Goal: Communication & Community: Ask a question

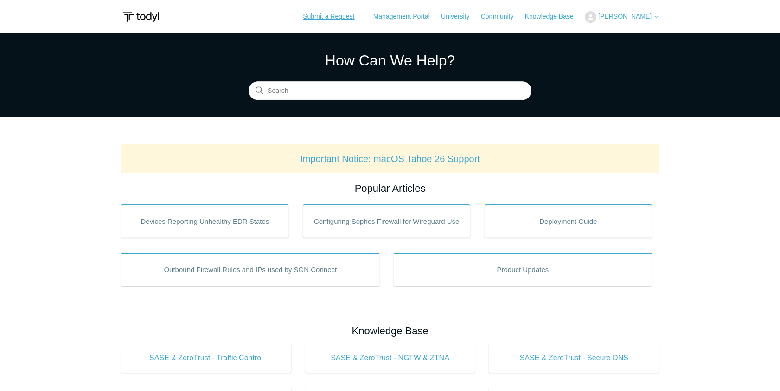
click at [312, 18] on link "Submit a Request" at bounding box center [329, 16] width 70 height 15
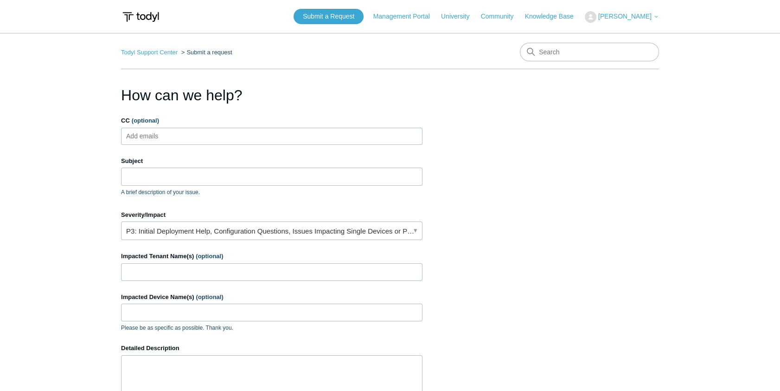
click at [168, 135] on input "CC (optional)" at bounding box center [150, 136] width 55 height 14
click at [182, 180] on input "Subject" at bounding box center [272, 176] width 302 height 18
paste input "XxF!q10N7_7kFl0iH*)#"
drag, startPoint x: 218, startPoint y: 177, endPoint x: 58, endPoint y: 184, distance: 160.2
click at [58, 184] on main "Todyl Support Center Submit a request How can we help? CC (optional) Add emails…" at bounding box center [390, 272] width 780 height 478
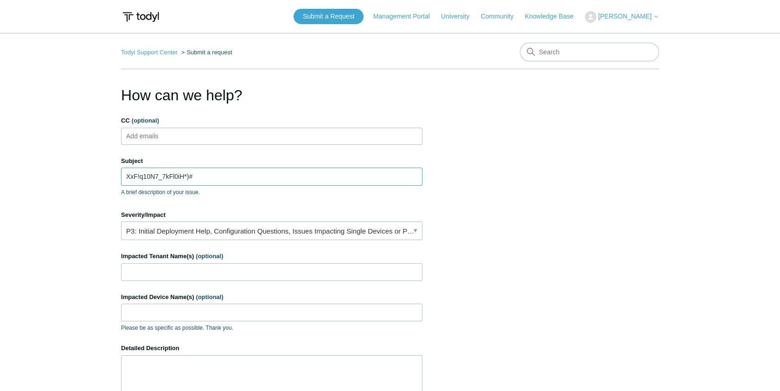
paste input "[EMAIL_ADDRESS][DOMAIN_NAME]"
click at [199, 178] on input "[EMAIL_ADDRESS][DOMAIN_NAME]" at bounding box center [272, 176] width 302 height 18
type input "[EMAIL_ADDRESS][DOMAIN_NAME]"
drag, startPoint x: 58, startPoint y: 185, endPoint x: -13, endPoint y: 190, distance: 72.1
click at [0, 190] on html "Skip to main content Submit a Request Management Portal University Community Kn…" at bounding box center [390, 288] width 780 height 576
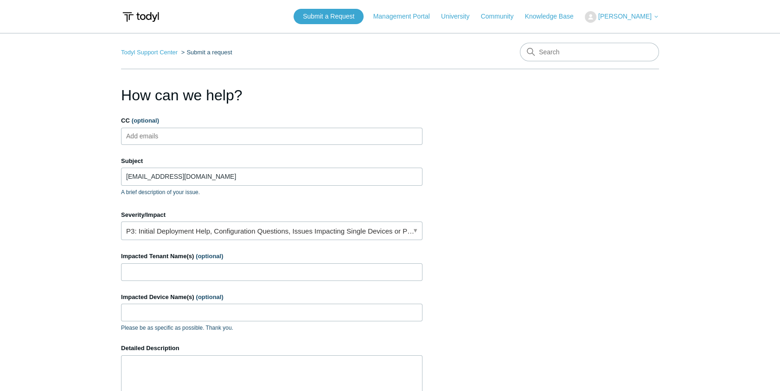
click at [163, 134] on input "CC (optional)" at bounding box center [150, 136] width 55 height 14
paste input "[EMAIL_ADDRESS][DOMAIN_NAME]"
type input "[EMAIL_ADDRESS][DOMAIN_NAME]"
drag, startPoint x: 213, startPoint y: 178, endPoint x: 73, endPoint y: 180, distance: 140.6
click at [73, 180] on main "Todyl Support Center Submit a request How can we help? CC (optional) [EMAIL_ADD…" at bounding box center [390, 272] width 780 height 478
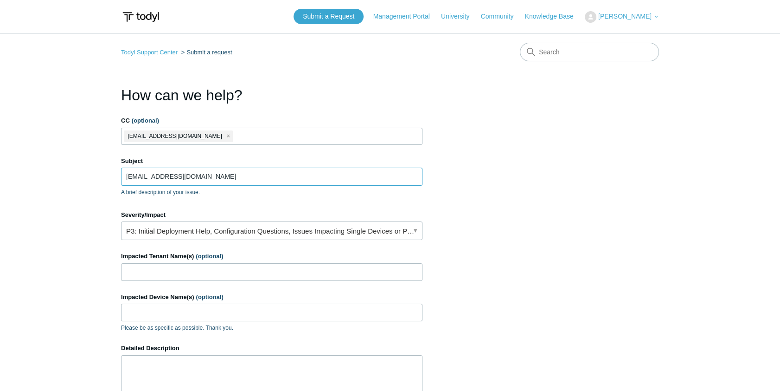
click at [283, 183] on input "[EMAIL_ADDRESS][DOMAIN_NAME]" at bounding box center [272, 176] width 302 height 18
drag, startPoint x: 279, startPoint y: 179, endPoint x: 158, endPoint y: 174, distance: 120.7
click at [247, 180] on input "[EMAIL_ADDRESS][DOMAIN_NAME]" at bounding box center [272, 176] width 302 height 18
drag, startPoint x: 158, startPoint y: 174, endPoint x: 112, endPoint y: 176, distance: 46.0
click at [112, 176] on main "Todyl Support Center Submit a request How can we help? CC (optional) [EMAIL_ADD…" at bounding box center [390, 272] width 780 height 478
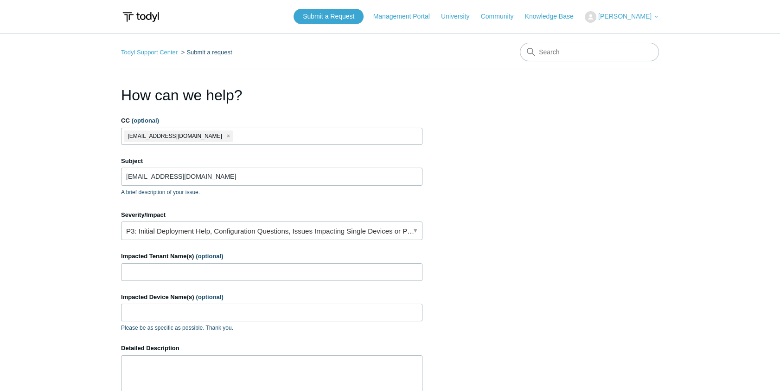
click at [112, 176] on main "Todyl Support Center Submit a request How can we help? CC (optional) [EMAIL_ADD…" at bounding box center [390, 272] width 780 height 478
drag, startPoint x: 239, startPoint y: 174, endPoint x: 174, endPoint y: 176, distance: 65.4
click at [222, 175] on input "[EMAIL_ADDRESS][DOMAIN_NAME]" at bounding box center [272, 176] width 302 height 18
drag, startPoint x: 174, startPoint y: 176, endPoint x: 122, endPoint y: 179, distance: 51.5
click at [122, 179] on input "[EMAIL_ADDRESS][DOMAIN_NAME]" at bounding box center [272, 176] width 302 height 18
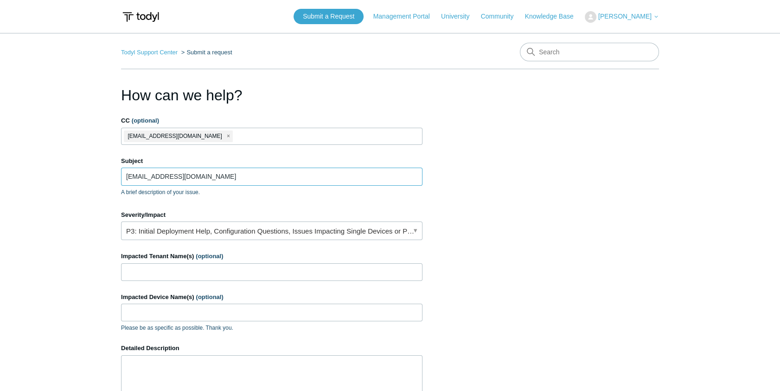
click at [122, 179] on input "[EMAIL_ADDRESS][DOMAIN_NAME]" at bounding box center [272, 176] width 302 height 18
click at [217, 173] on input "[EMAIL_ADDRESS][DOMAIN_NAME]" at bounding box center [272, 176] width 302 height 18
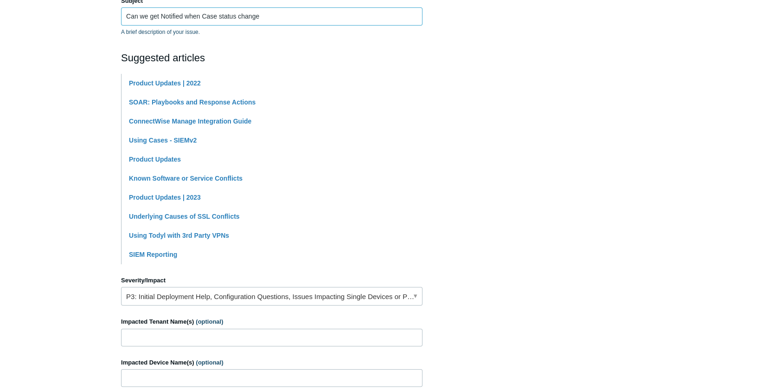
scroll to position [295, 0]
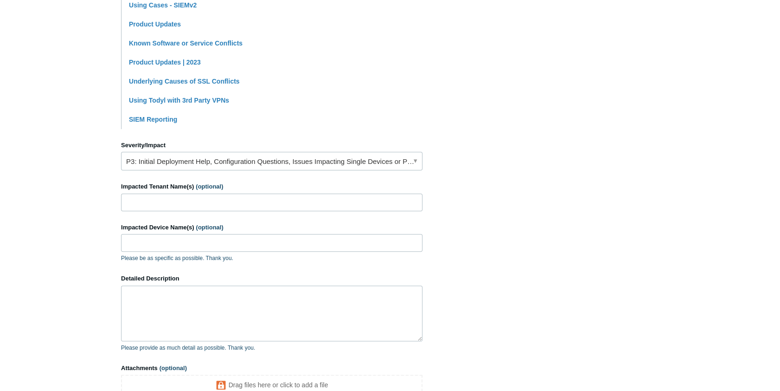
type input "Can we get Notified when Case status change"
click at [362, 165] on link "P3: Initial Deployment Help, Configuration Questions, Issues Impacting Single D…" at bounding box center [272, 161] width 302 height 19
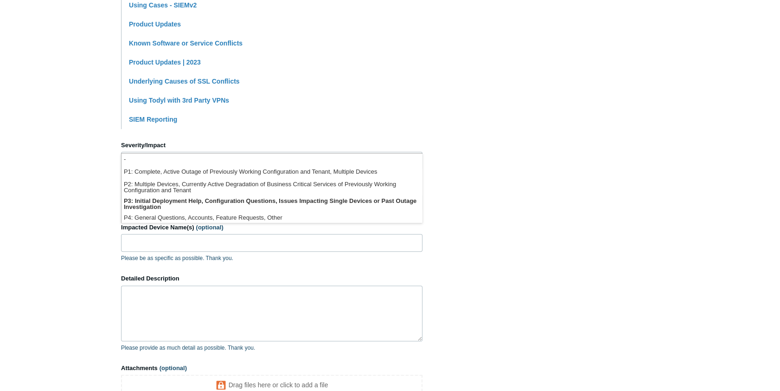
click at [555, 135] on section "How can we help? CC (optional) [EMAIL_ADDRESS][DOMAIN_NAME] Subject Can we get …" at bounding box center [390, 115] width 538 height 653
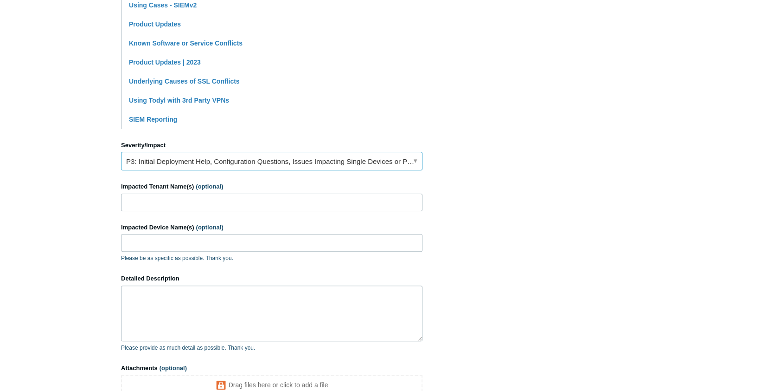
click at [268, 163] on link "P3: Initial Deployment Help, Configuration Questions, Issues Impacting Single D…" at bounding box center [272, 161] width 302 height 19
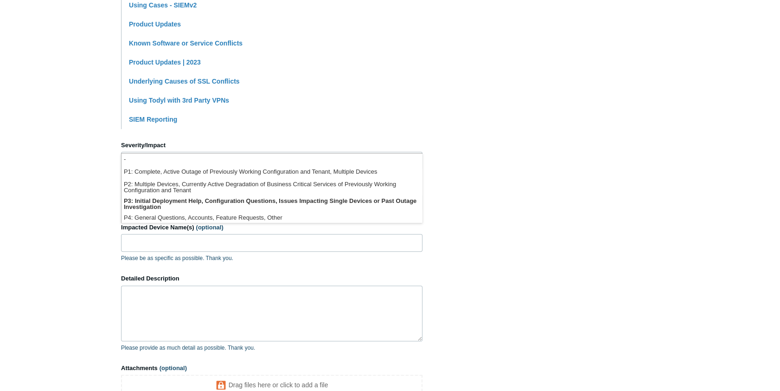
click at [559, 148] on section "How can we help? CC (optional) [EMAIL_ADDRESS][DOMAIN_NAME] Subject Can we get …" at bounding box center [390, 115] width 538 height 653
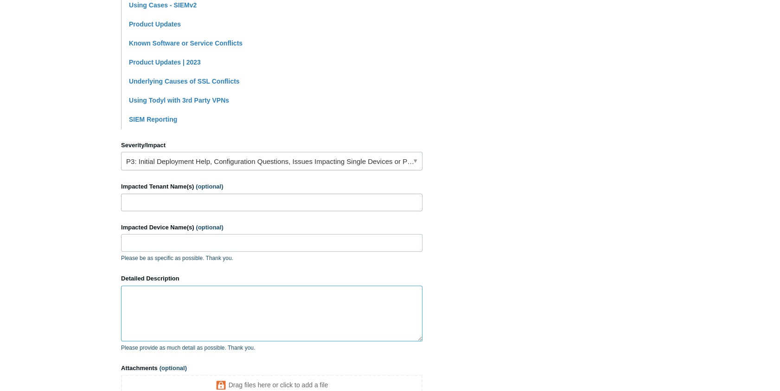
click at [166, 301] on textarea "Detailed Description" at bounding box center [272, 313] width 302 height 56
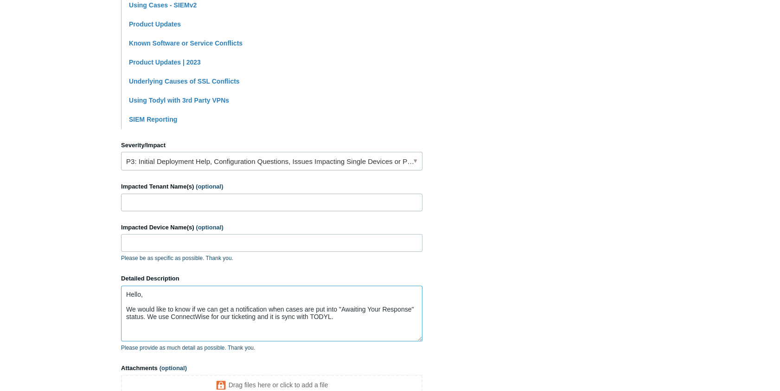
click at [254, 320] on textarea "Hello, We would like to know if we can get a notification when cases are put in…" at bounding box center [272, 313] width 302 height 56
click at [364, 321] on textarea "Hello, We would like to know if we can get a notification when cases are put in…" at bounding box center [272, 313] width 302 height 56
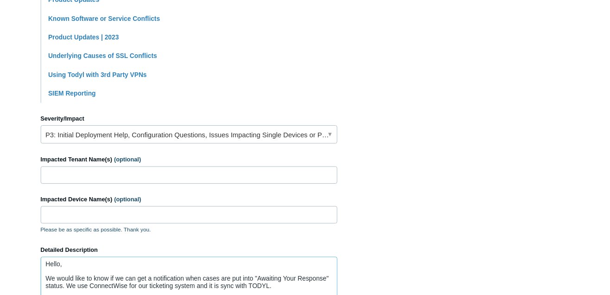
scroll to position [422, 0]
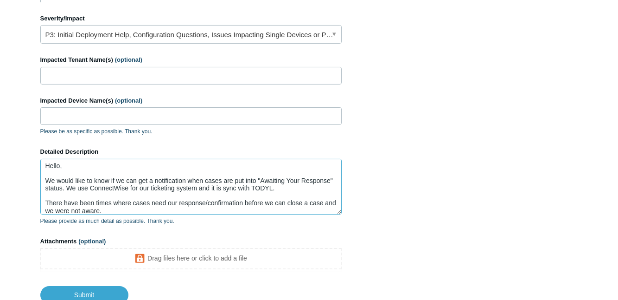
click at [119, 207] on textarea "Hello, We would like to know if we can get a notification when cases are put in…" at bounding box center [191, 187] width 302 height 56
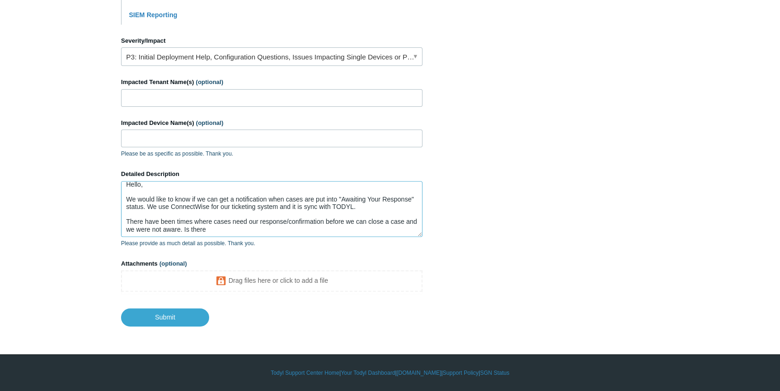
scroll to position [6, 0]
click at [192, 227] on textarea "Hello, We would like to know if we can get a notification when cases are put in…" at bounding box center [272, 209] width 302 height 56
click at [224, 227] on textarea "Hello, We would like to know if we can get a notification when cases are put in…" at bounding box center [272, 209] width 302 height 56
drag, startPoint x: 224, startPoint y: 227, endPoint x: 198, endPoint y: 226, distance: 26.0
click at [198, 226] on textarea "Hello, We would like to know if we can get a notification when cases are put in…" at bounding box center [272, 209] width 302 height 56
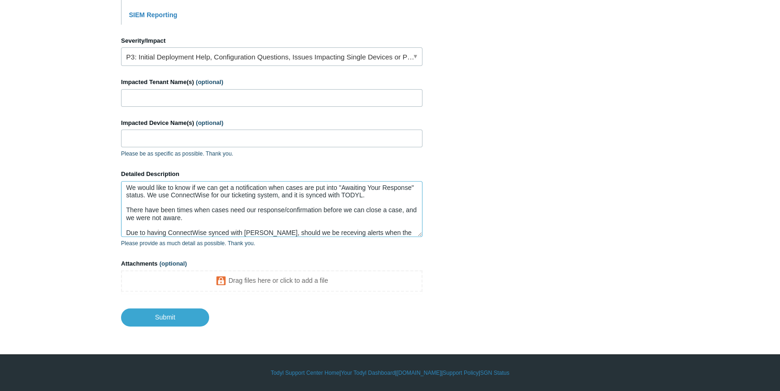
scroll to position [24, 0]
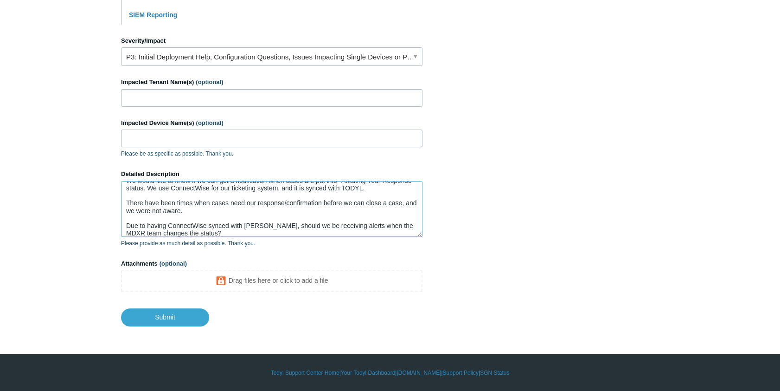
click at [218, 230] on textarea "Hello, We would like to know if we can get a notification when cases are put in…" at bounding box center [272, 209] width 302 height 56
click at [218, 232] on textarea "Hello, We would like to know if we can get a notification when cases are put in…" at bounding box center [272, 209] width 302 height 56
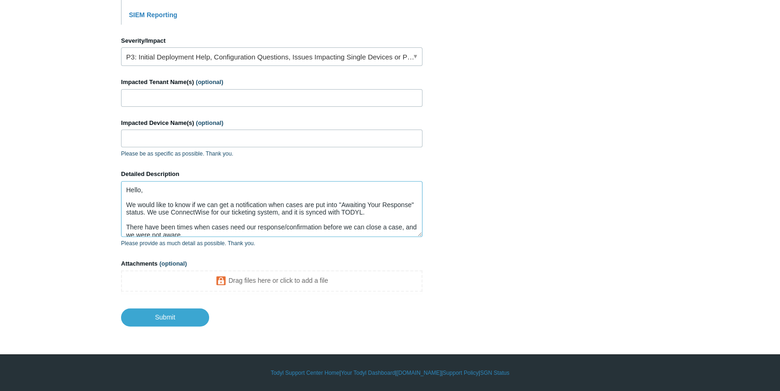
scroll to position [29, 0]
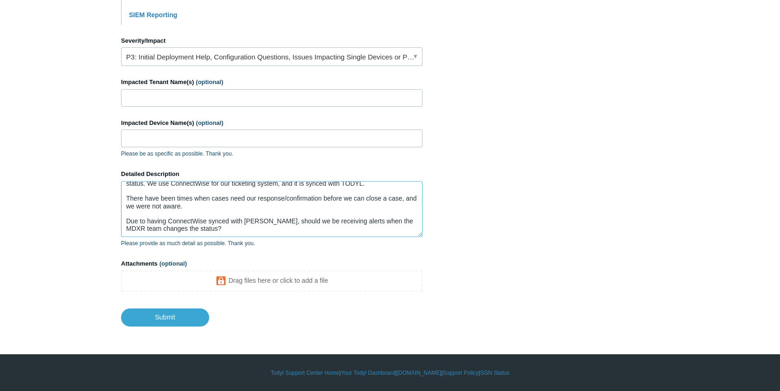
click at [197, 223] on textarea "Hello, We would like to know if we can get a notification when cases are put in…" at bounding box center [272, 209] width 302 height 56
click at [198, 225] on textarea "Hello, We would like to know if we can get a notification when cases are put in…" at bounding box center [272, 209] width 302 height 56
click at [233, 227] on textarea "Hello, We would like to know if we can get a notification when cases are put in…" at bounding box center [272, 209] width 302 height 56
click at [244, 229] on textarea "Hello, We would like to know if we can get a notification when cases are put in…" at bounding box center [272, 209] width 302 height 56
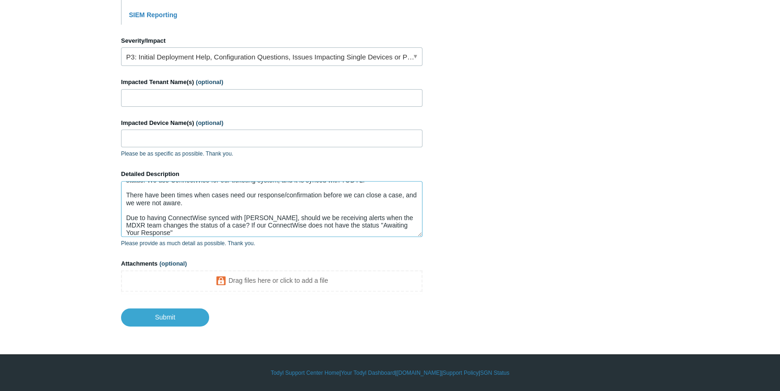
drag, startPoint x: 188, startPoint y: 231, endPoint x: 231, endPoint y: 225, distance: 42.8
click at [231, 225] on textarea "Hello, We would like to know if we can get a notification when cases are put in…" at bounding box center [272, 209] width 302 height 56
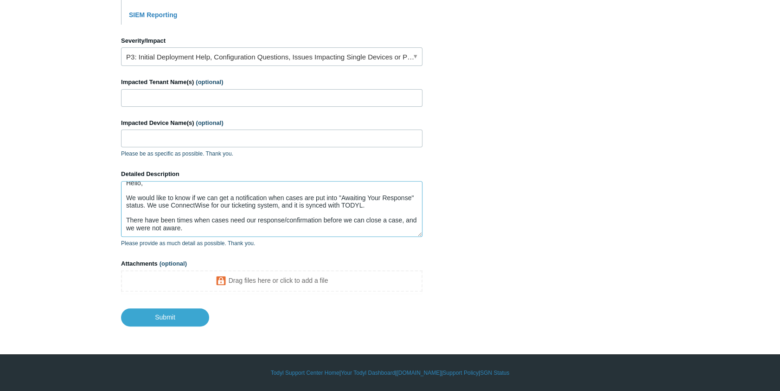
scroll to position [6, 0]
click at [276, 228] on textarea "Hello, We would like to know if we can get a notification when cases are put in…" at bounding box center [272, 209] width 302 height 56
click at [271, 230] on textarea "Hello, We would like to know if we can get a notification when cases are put in…" at bounding box center [272, 209] width 302 height 56
click at [297, 227] on textarea "Hello, We would like to know if we can get a notification when cases are put in…" at bounding box center [272, 209] width 302 height 56
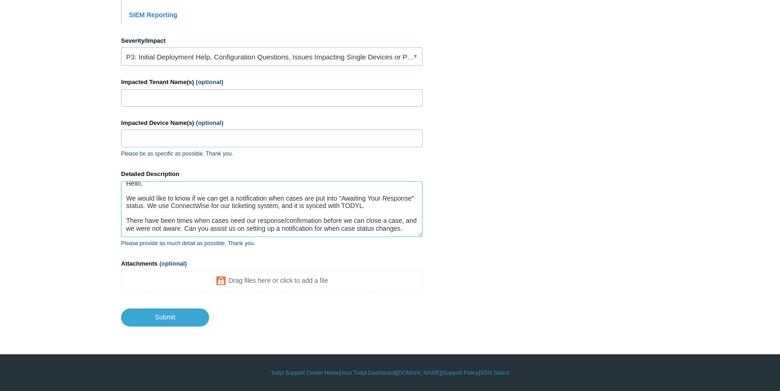
scroll to position [14, 0]
drag, startPoint x: 141, startPoint y: 227, endPoint x: 150, endPoint y: 230, distance: 10.3
click at [141, 227] on textarea "Hello, We would like to know if we can get a notification when cases are put in…" at bounding box center [272, 209] width 302 height 56
click at [172, 228] on textarea "Hello, We would like to know if we can get a notification when cases are put in…" at bounding box center [272, 209] width 302 height 56
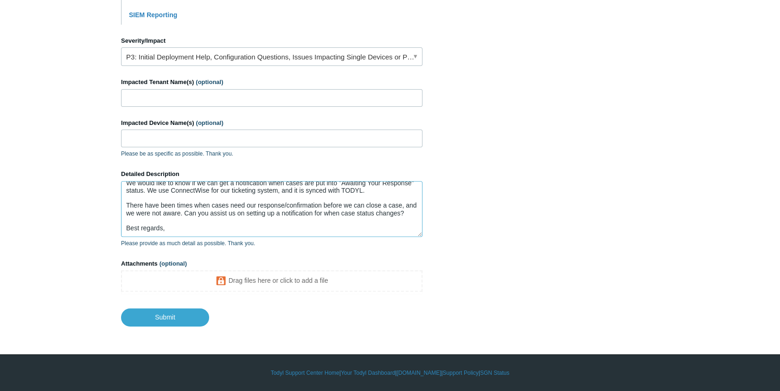
scroll to position [39, 0]
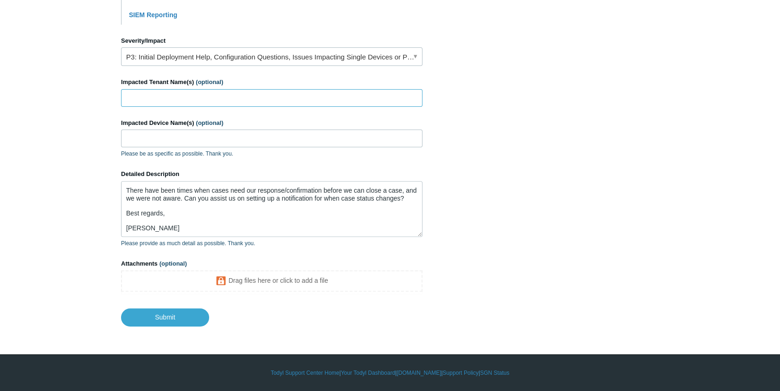
click at [241, 96] on input "Impacted Tenant Name(s) (optional)" at bounding box center [272, 98] width 302 height 18
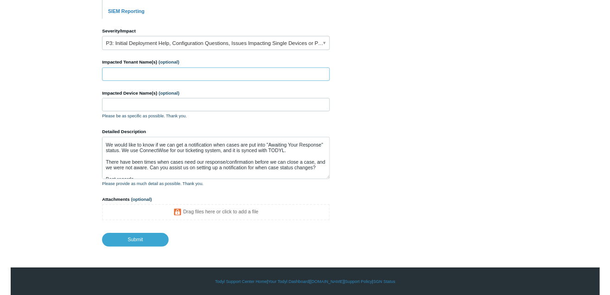
scroll to position [0, 0]
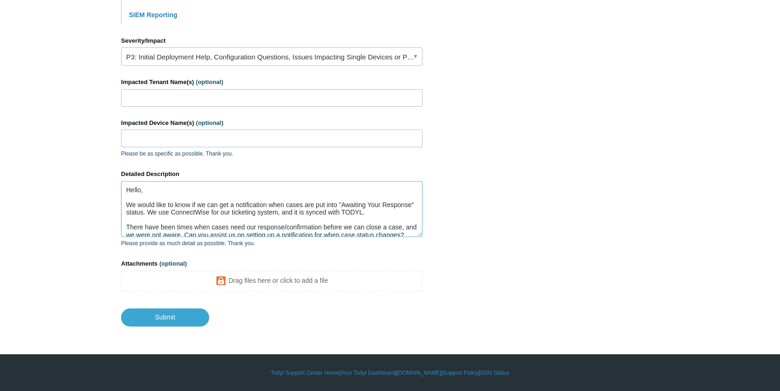
click at [190, 229] on textarea "Hello, We would like to know if we can get a notification when cases are put in…" at bounding box center [272, 209] width 302 height 56
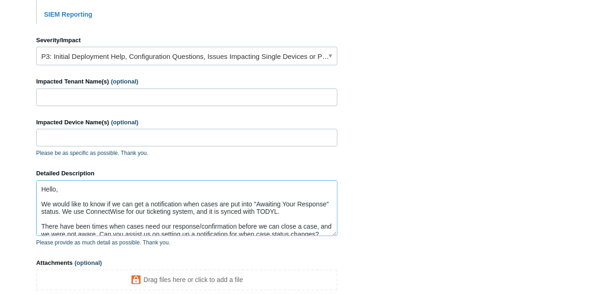
click at [189, 225] on textarea "Hello, We would like to know if we can get a notification when cases are put in…" at bounding box center [187, 208] width 302 height 56
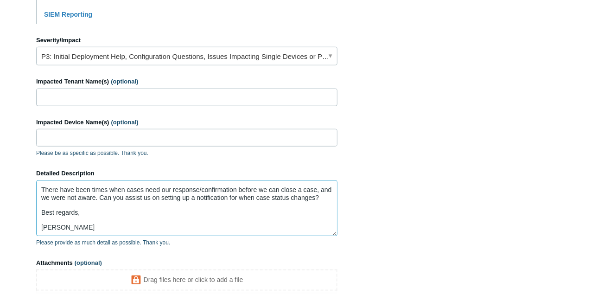
paste textarea "We would like to inquire whether it’s possible to receive notifications when ca…"
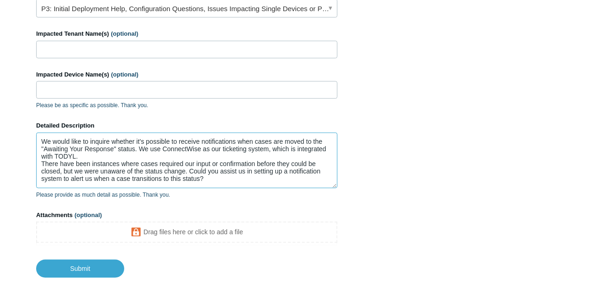
scroll to position [400, 0]
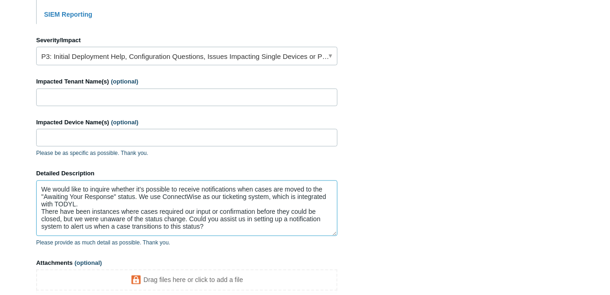
click at [90, 205] on textarea "We would like to inquire whether it’s possible to receive notifications when ca…" at bounding box center [187, 208] width 302 height 56
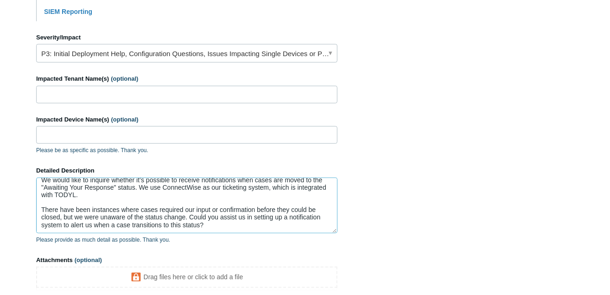
scroll to position [442, 0]
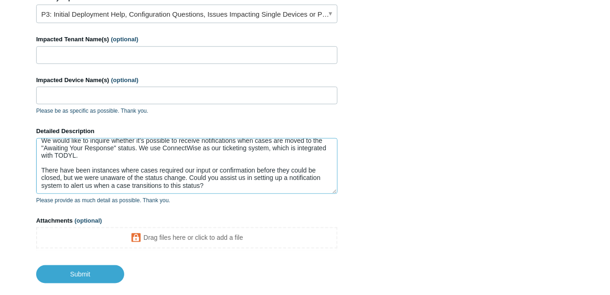
click at [213, 185] on textarea "We would like to inquire whether it’s possible to receive notifications when ca…" at bounding box center [187, 166] width 302 height 56
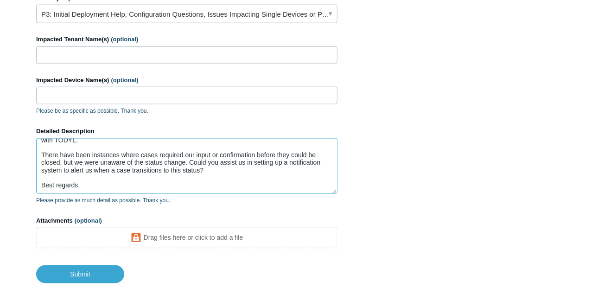
scroll to position [32, 0]
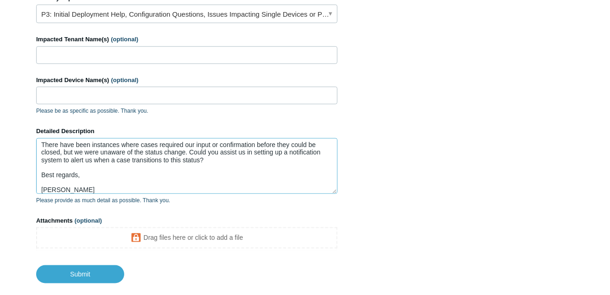
type textarea "We would like to inquire whether it’s possible to receive notifications when ca…"
click at [98, 275] on input "Submit" at bounding box center [80, 274] width 88 height 19
